Goal: Task Accomplishment & Management: Complete application form

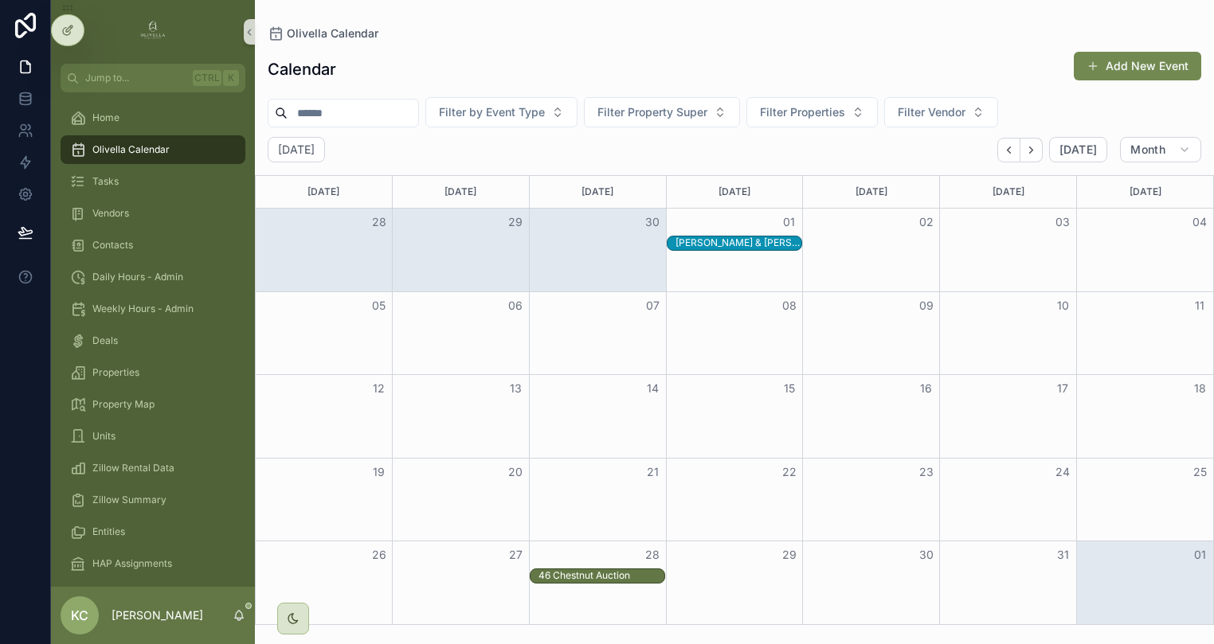
click at [744, 273] on div "Month View" at bounding box center [734, 250] width 137 height 83
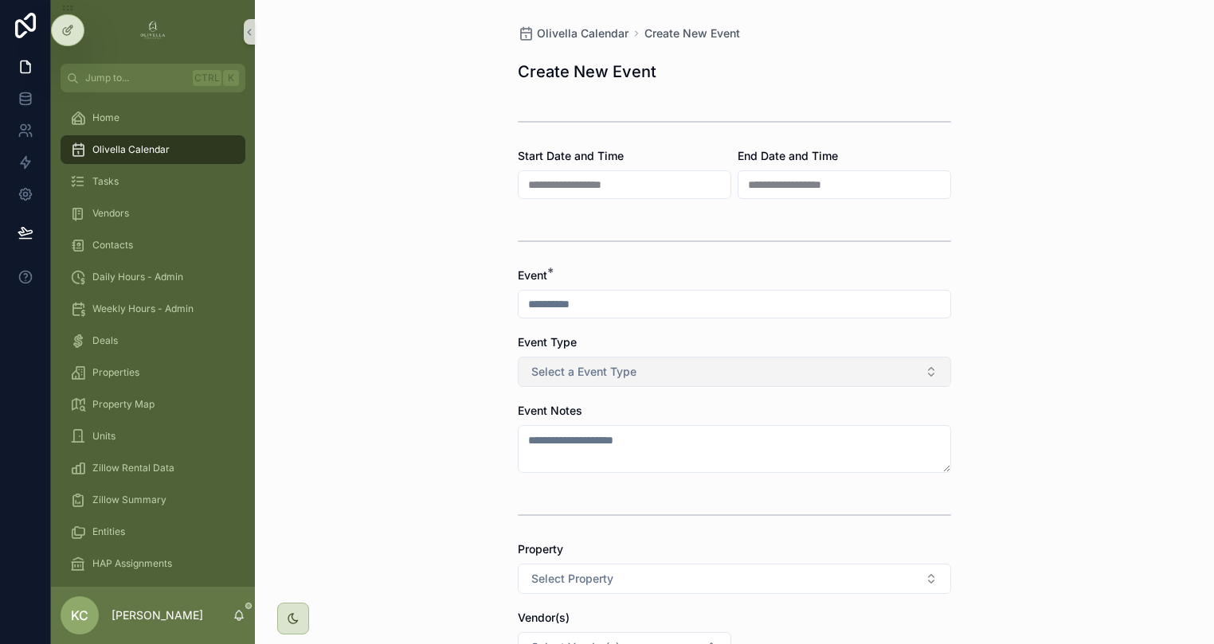
click at [648, 374] on button "Select a Event Type" at bounding box center [734, 372] width 433 height 30
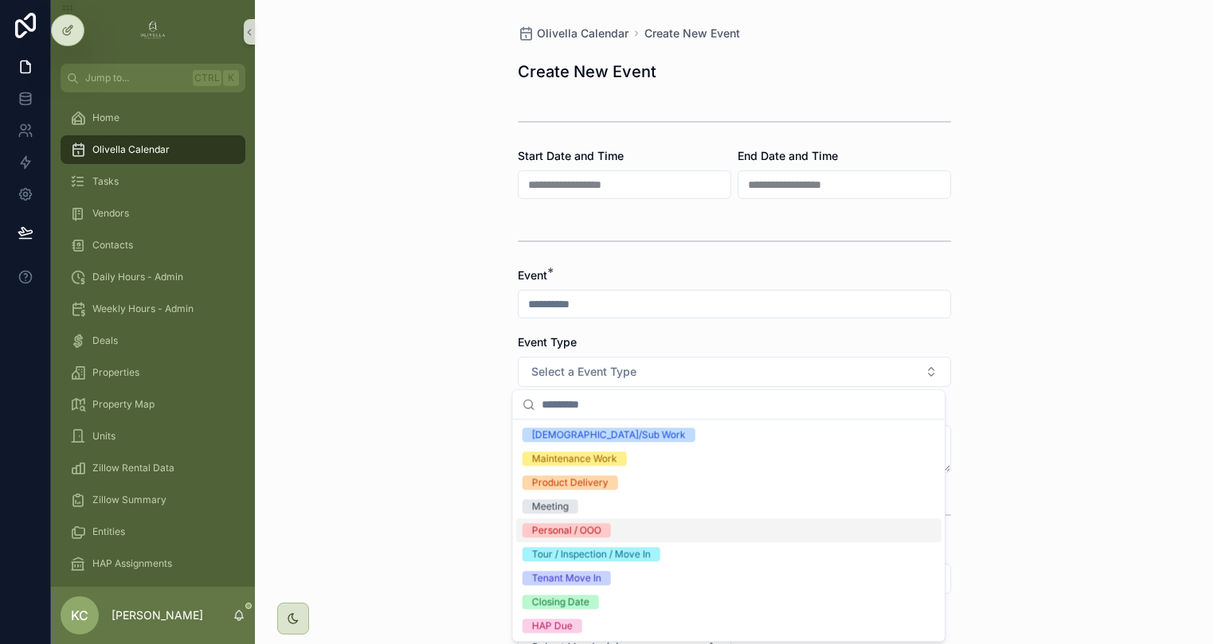
click at [647, 557] on div "Tour / Inspection / Move In" at bounding box center [591, 554] width 119 height 14
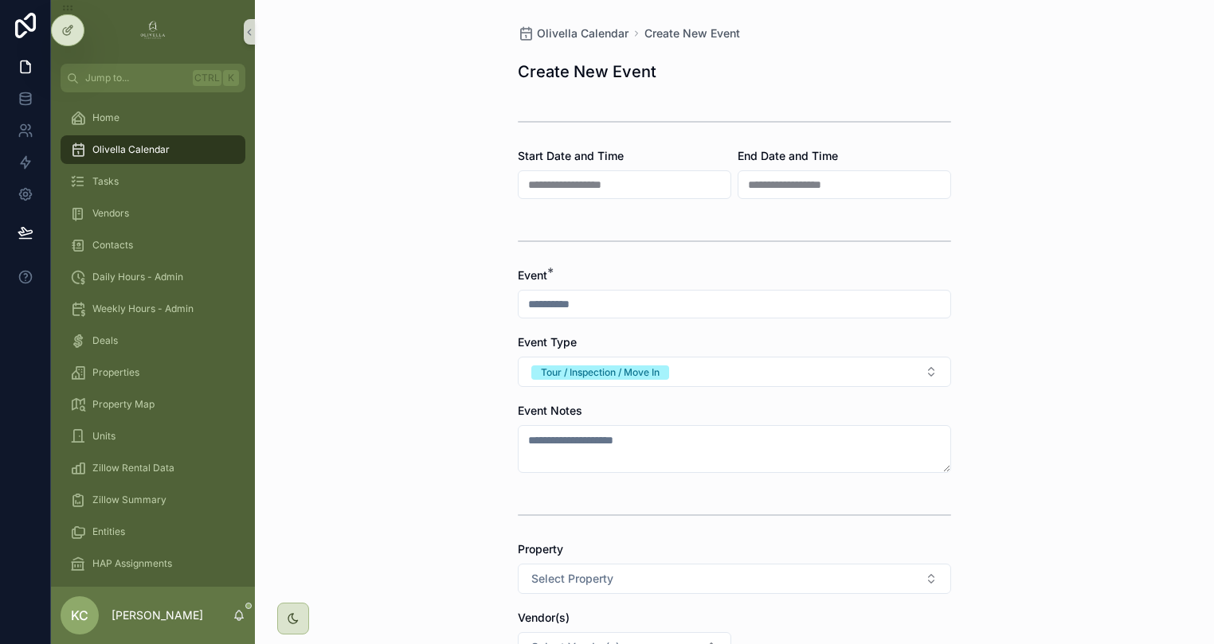
click at [639, 294] on div "scrollable content" at bounding box center [734, 304] width 433 height 29
drag, startPoint x: 632, startPoint y: 306, endPoint x: 624, endPoint y: 307, distance: 8.8
click at [631, 307] on input "scrollable content" at bounding box center [735, 304] width 432 height 22
click at [587, 306] on input "scrollable content" at bounding box center [735, 304] width 432 height 22
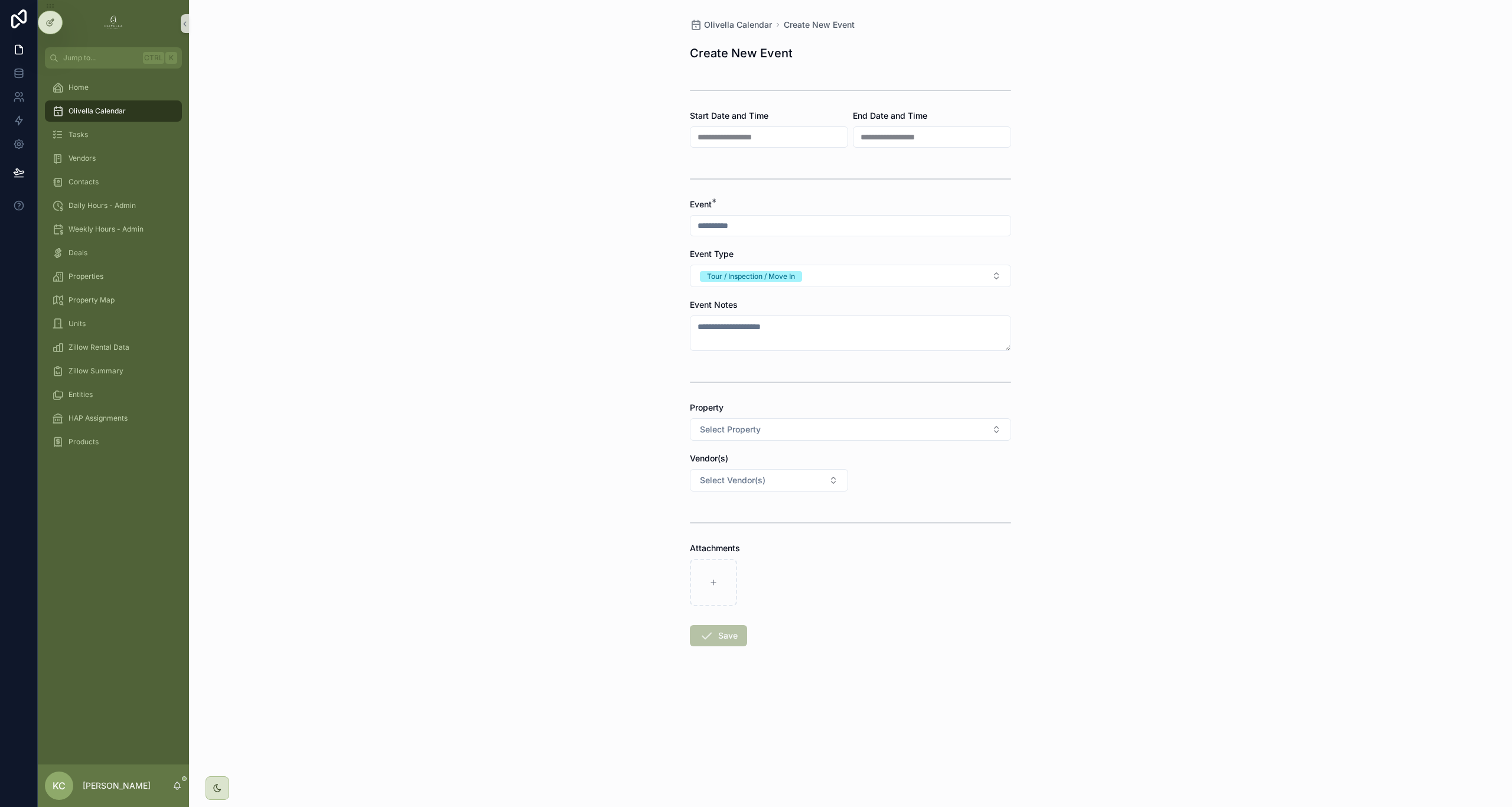
click at [753, 217] on div "scrollable content" at bounding box center [850, 225] width 321 height 22
click at [750, 226] on input "scrollable content" at bounding box center [851, 225] width 320 height 16
type input "**********"
click at [735, 478] on button "Save" at bounding box center [718, 636] width 57 height 22
